Goal: Task Accomplishment & Management: Manage account settings

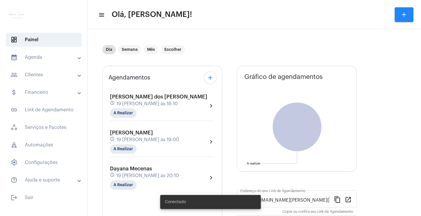
click at [49, 75] on mat-panel-title "people_outline Clientes" at bounding box center [45, 74] width 68 height 7
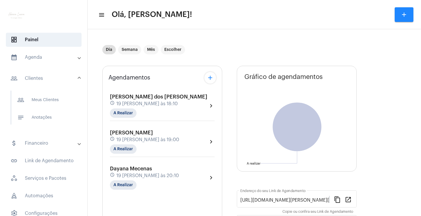
click at [48, 58] on mat-panel-title "calendar_month_outlined Agenda" at bounding box center [45, 57] width 68 height 7
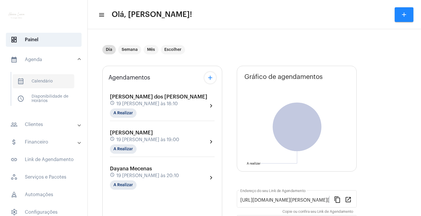
click at [47, 79] on span "calendar_month_outlined Calendário" at bounding box center [44, 81] width 62 height 14
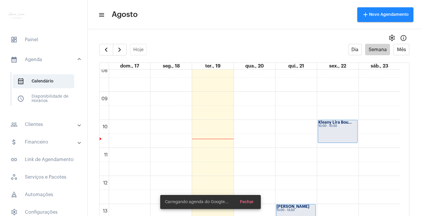
scroll to position [257, 0]
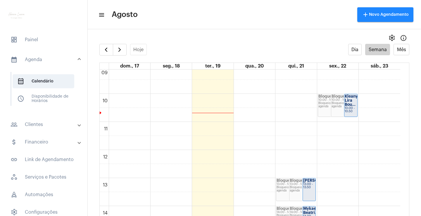
click at [344, 104] on div "Bloqueio de agenda" at bounding box center [344, 105] width 25 height 6
click at [351, 95] on strong "Kleany Lira Bou..." at bounding box center [351, 101] width 13 height 12
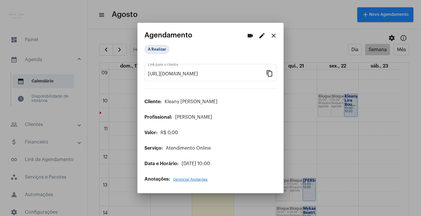
click at [262, 39] on mat-icon "edit" at bounding box center [262, 35] width 7 height 7
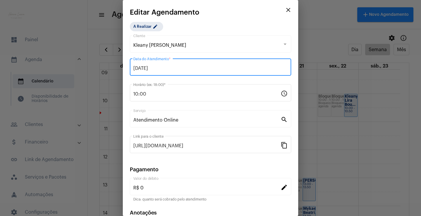
click at [156, 71] on input "22/08/2025" at bounding box center [210, 68] width 154 height 5
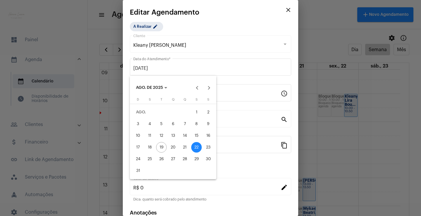
click at [163, 146] on div "19" at bounding box center [161, 147] width 11 height 11
type input "19/08/2025"
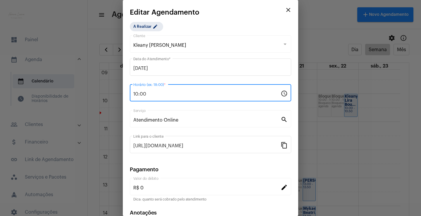
drag, startPoint x: 150, startPoint y: 94, endPoint x: 128, endPoint y: 96, distance: 22.3
click at [128, 96] on mat-dialog-container "close Editar Agendamento A Realizar edit Kleany Lira Boudoux Cliente 19/08/2025…" at bounding box center [211, 108] width 176 height 216
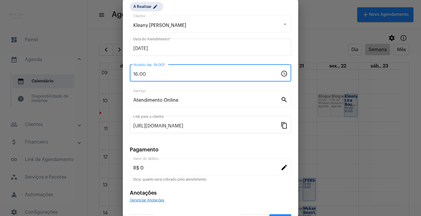
scroll to position [36, 0]
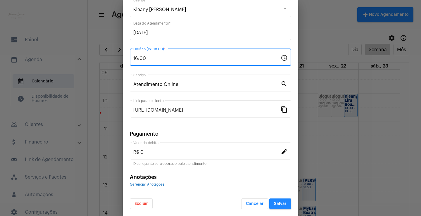
type input "16:00"
click at [272, 199] on button "Salvar" at bounding box center [280, 204] width 22 height 11
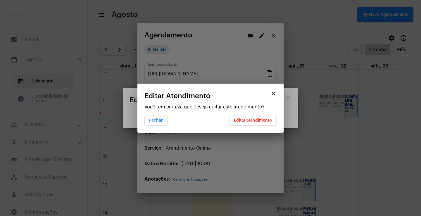
scroll to position [0, 0]
click at [253, 123] on button "Editar atendimento" at bounding box center [252, 120] width 47 height 11
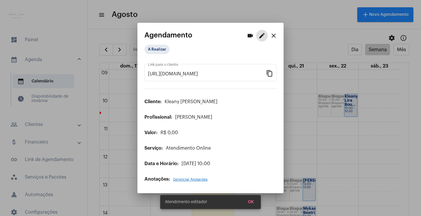
click at [274, 37] on mat-icon "close" at bounding box center [273, 35] width 7 height 7
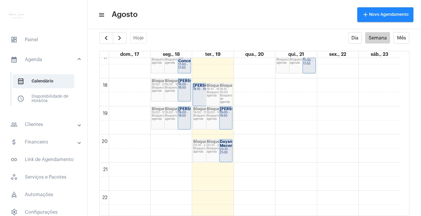
scroll to position [428, 0]
